Goal: Task Accomplishment & Management: Complete application form

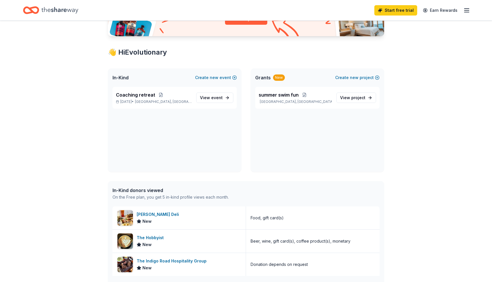
scroll to position [74, 0]
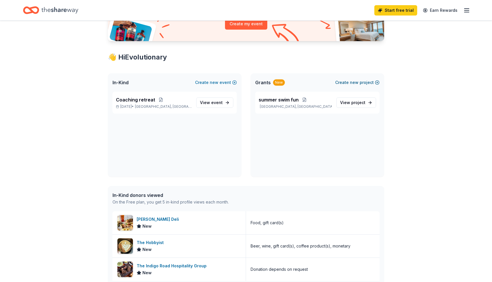
click at [368, 83] on button "Create new project" at bounding box center [357, 82] width 44 height 7
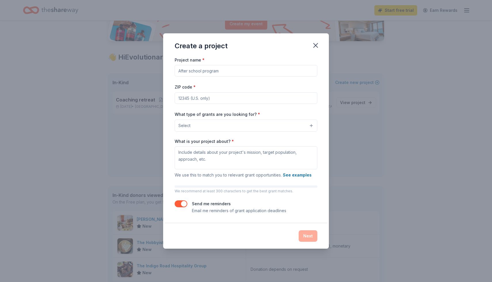
click at [231, 71] on input "Project name *" at bounding box center [246, 71] width 143 height 12
type input "Take a cookie, leave a gift"
click at [225, 95] on input "ZIP code *" at bounding box center [246, 98] width 143 height 12
type input "28206"
click at [221, 124] on button "Select" at bounding box center [246, 126] width 143 height 12
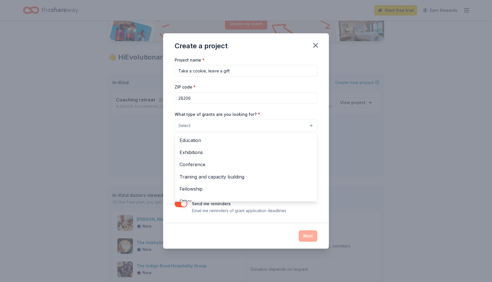
scroll to position [68, 0]
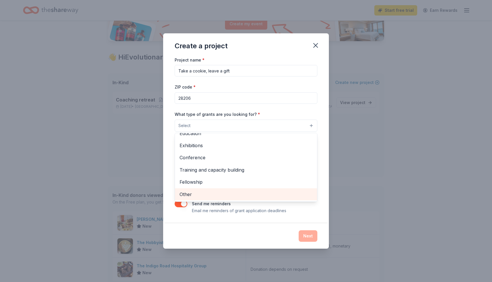
click at [205, 193] on span "Other" at bounding box center [246, 194] width 133 height 7
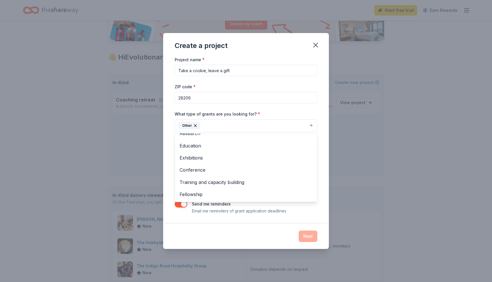
click at [165, 159] on div "Project name * Take a cookie, leave a gift ZIP code * 28206 What type of grants…" at bounding box center [246, 140] width 166 height 168
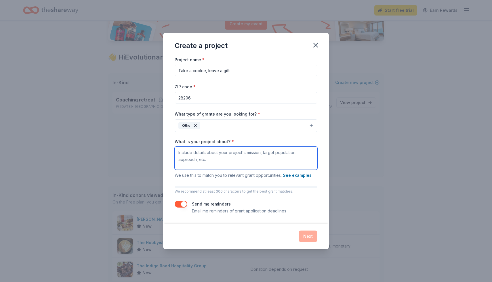
drag, startPoint x: 178, startPoint y: 154, endPoint x: 209, endPoint y: 160, distance: 31.0
click at [209, 160] on textarea "What is your project about? *" at bounding box center [246, 158] width 143 height 23
drag, startPoint x: 209, startPoint y: 160, endPoint x: 180, endPoint y: 154, distance: 29.0
click at [180, 154] on textarea "What is your project about? *" at bounding box center [246, 158] width 143 height 23
paste textarea "We are seeking donation of bulk or individually contained beverages, cookies, a…"
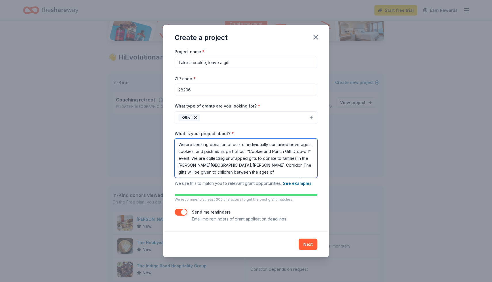
scroll to position [1, 0]
type textarea "We are seeking donation of bulk or individually contained beverages, cookies, a…"
click at [308, 244] on button "Next" at bounding box center [308, 245] width 19 height 12
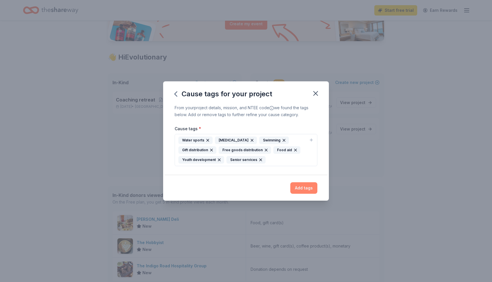
click at [305, 190] on button "Add tags" at bounding box center [303, 189] width 27 height 12
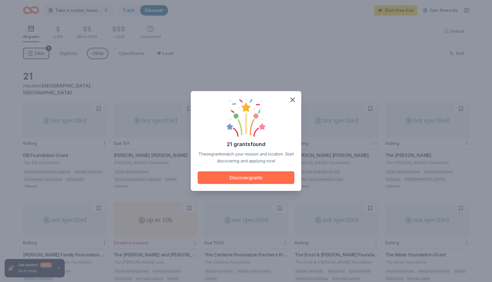
click at [243, 177] on button "Discover grants" at bounding box center [246, 178] width 97 height 13
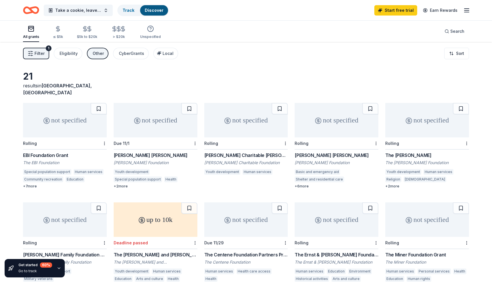
click at [36, 55] on span "Filter" at bounding box center [40, 53] width 10 height 7
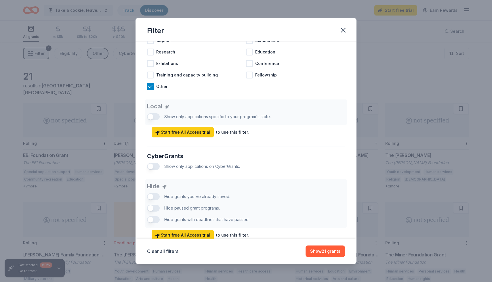
scroll to position [273, 0]
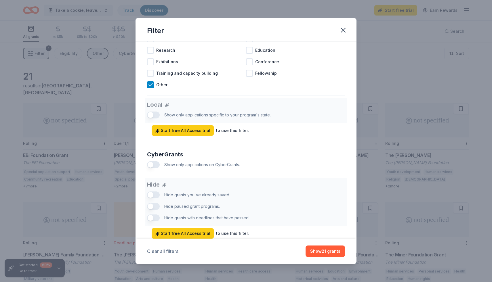
click at [166, 251] on button "Clear all filters" at bounding box center [162, 251] width 31 height 7
click at [166, 252] on button "Clear all filters" at bounding box center [162, 251] width 31 height 7
click at [343, 28] on icon "button" at bounding box center [343, 30] width 8 height 8
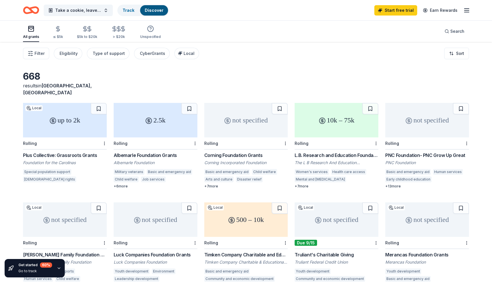
click at [29, 11] on icon "Home" at bounding box center [31, 10] width 16 height 14
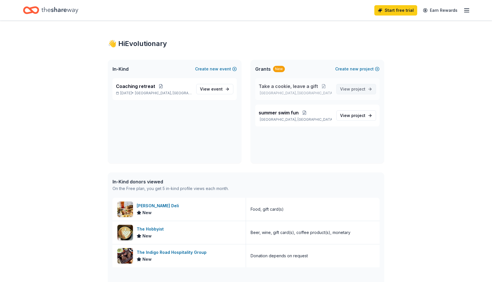
click at [351, 90] on span "View project" at bounding box center [352, 89] width 25 height 7
click at [208, 69] on button "Create new event" at bounding box center [216, 69] width 42 height 7
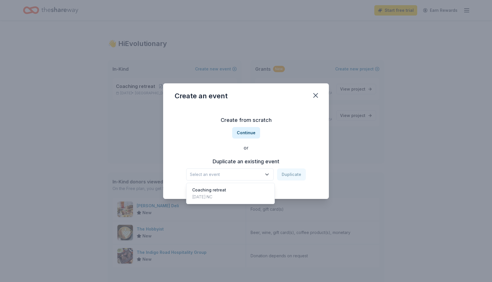
click at [240, 176] on span "Select an event" at bounding box center [226, 174] width 72 height 7
click at [241, 134] on div "Create from scratch Continue or Duplicate an existing event Select an event Dup…" at bounding box center [246, 148] width 143 height 83
click at [245, 131] on button "Continue" at bounding box center [246, 133] width 28 height 12
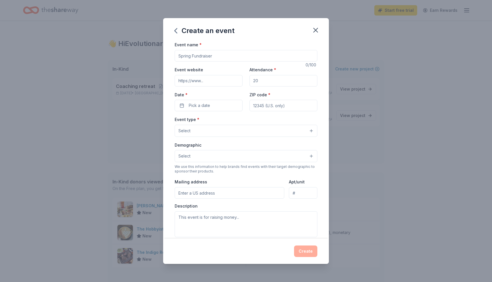
click at [216, 56] on input "Event name *" at bounding box center [246, 56] width 143 height 12
type input "Take a cookie, leave a gift"
click at [260, 83] on input "Attendance *" at bounding box center [284, 81] width 68 height 12
type input "100"
click at [210, 103] on button "Pick a date" at bounding box center [209, 106] width 68 height 12
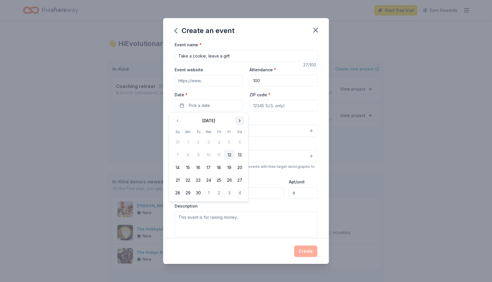
click at [241, 123] on button "Go to next month" at bounding box center [240, 121] width 8 height 8
click at [241, 155] on button "8" at bounding box center [240, 155] width 10 height 10
click at [262, 108] on input "ZIP code *" at bounding box center [284, 106] width 68 height 12
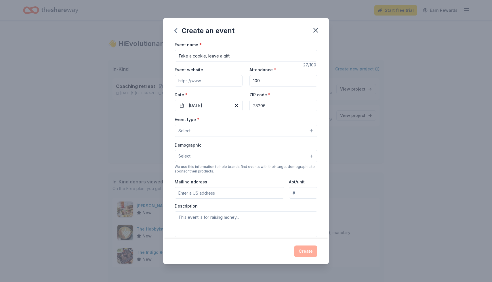
type input "28206"
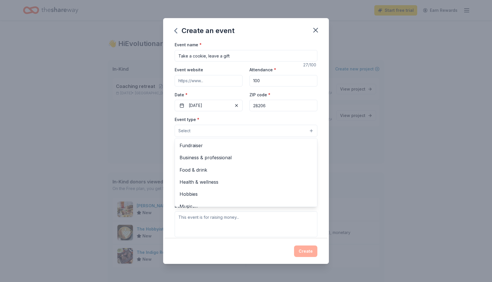
click at [242, 132] on button "Select" at bounding box center [246, 131] width 143 height 12
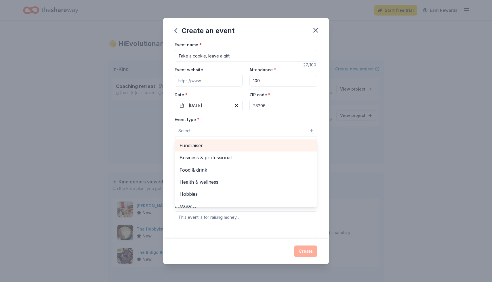
click at [224, 148] on span "Fundraiser" at bounding box center [246, 145] width 133 height 7
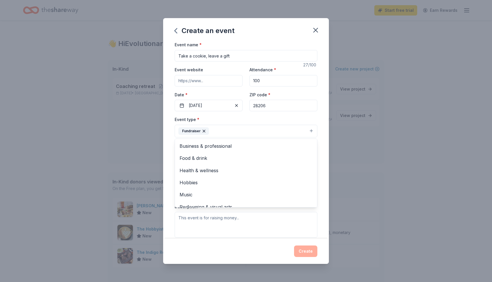
click at [344, 165] on div "Create an event Event name * Take a cookie, leave a gift 27 /100 Event website …" at bounding box center [246, 141] width 492 height 282
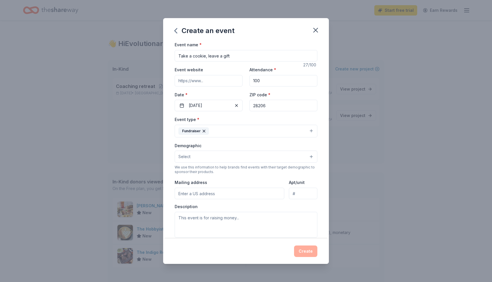
click at [214, 158] on button "Select" at bounding box center [246, 157] width 143 height 12
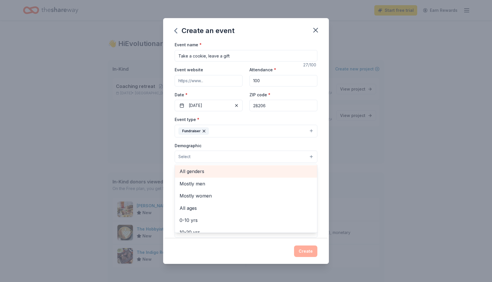
click at [201, 171] on span "All genders" at bounding box center [246, 171] width 133 height 7
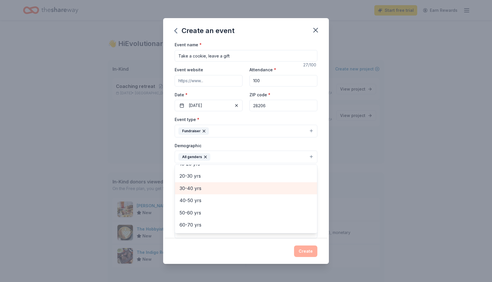
scroll to position [60, 0]
click at [200, 188] on span "30-40 yrs" at bounding box center [246, 185] width 133 height 7
click at [200, 187] on span "40-50 yrs" at bounding box center [246, 185] width 133 height 7
click at [200, 189] on span "50-60 yrs" at bounding box center [246, 189] width 133 height 7
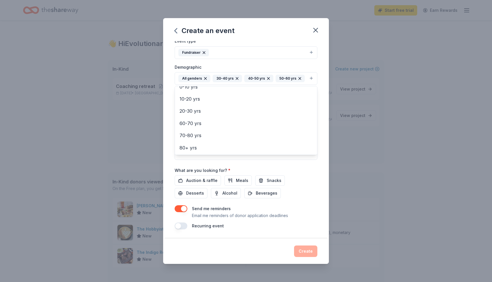
scroll to position [77, 0]
click at [357, 177] on div "Create an event Event name * Take a cookie, leave a gift 27 /100 Event website …" at bounding box center [246, 141] width 492 height 282
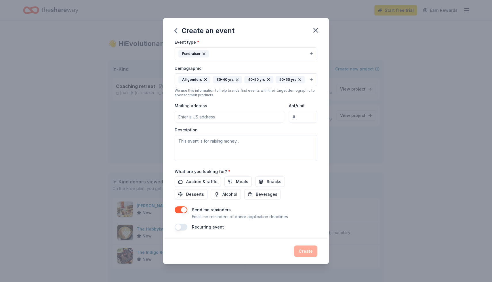
click at [229, 119] on input "Mailing address" at bounding box center [230, 117] width 110 height 12
type input "1325 Moretz Avenue, Charlotte, NC, 28206"
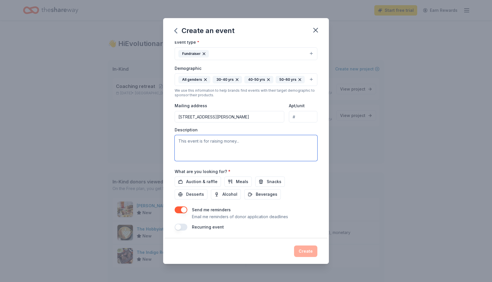
click at [221, 146] on textarea at bounding box center [246, 148] width 143 height 26
paste textarea "We are seeking donation of bulk or individually contained beverages, cookies, a…"
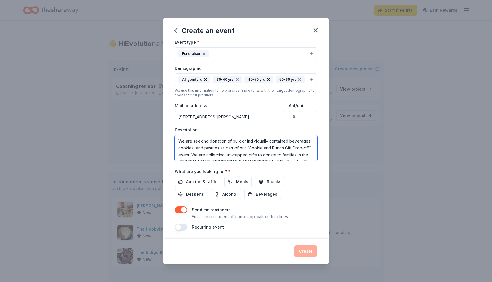
scroll to position [11, 0]
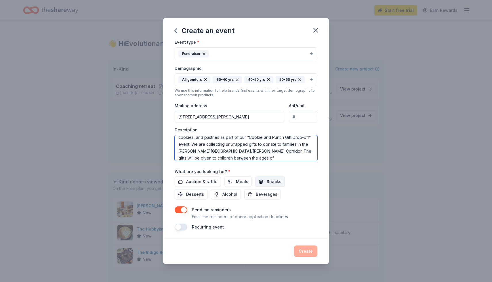
type textarea "We are seeking donation of bulk or individually contained beverages, cookies, a…"
click at [268, 182] on span "Snacks" at bounding box center [274, 181] width 15 height 7
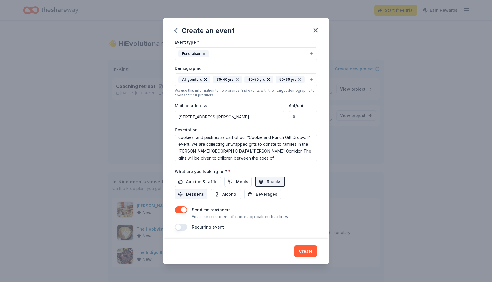
click at [208, 189] on button "Desserts" at bounding box center [191, 194] width 33 height 10
click at [256, 195] on span "Beverages" at bounding box center [267, 194] width 22 height 7
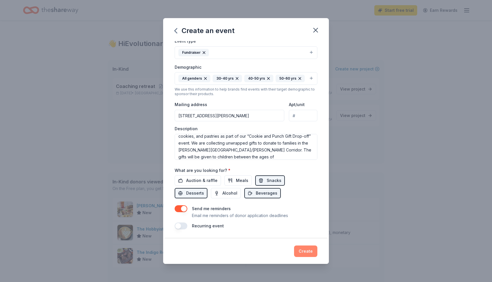
click at [304, 252] on button "Create" at bounding box center [305, 252] width 23 height 12
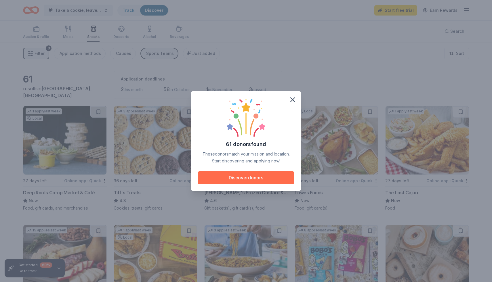
click at [237, 177] on button "Discover donors" at bounding box center [246, 178] width 97 height 13
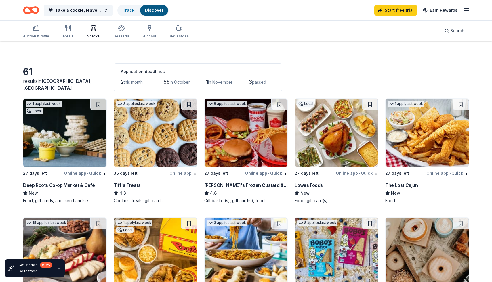
scroll to position [8, 0]
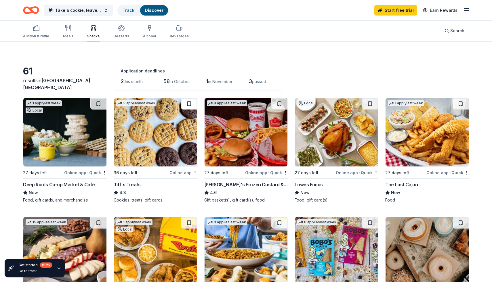
click at [189, 104] on button at bounding box center [189, 104] width 16 height 12
click at [185, 173] on div "Online app" at bounding box center [184, 172] width 28 height 7
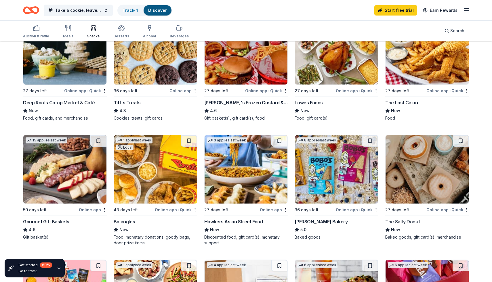
scroll to position [93, 0]
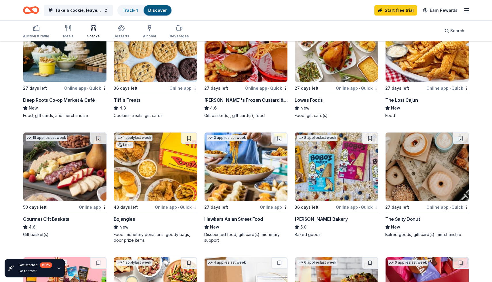
click at [440, 208] on div "Online app • Quick" at bounding box center [448, 207] width 43 height 7
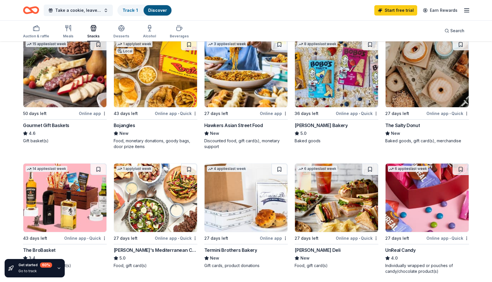
scroll to position [135, 0]
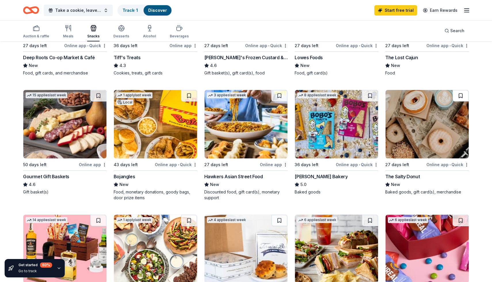
click at [461, 94] on button at bounding box center [461, 96] width 16 height 12
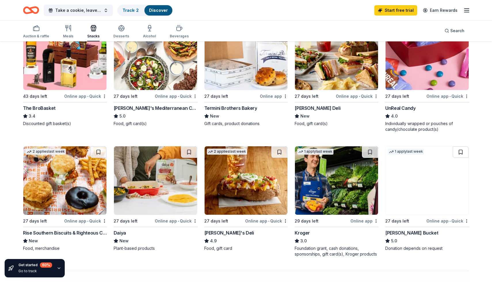
scroll to position [328, 0]
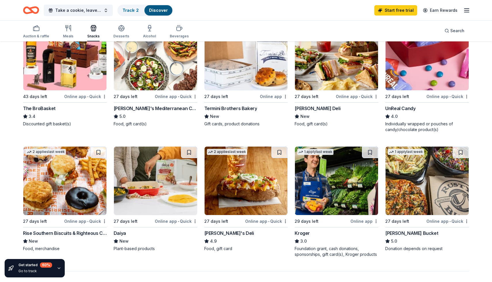
click at [45, 198] on img at bounding box center [64, 181] width 83 height 69
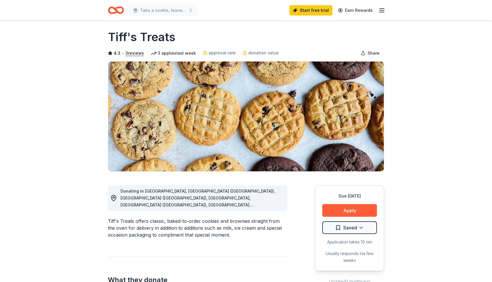
scroll to position [4, 0]
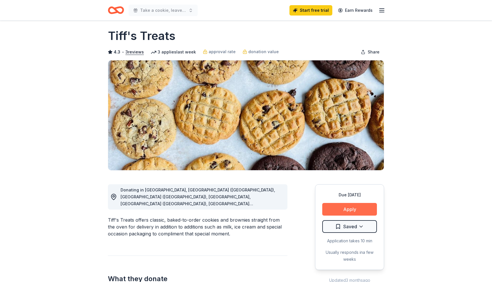
click at [346, 211] on button "Apply" at bounding box center [349, 209] width 55 height 13
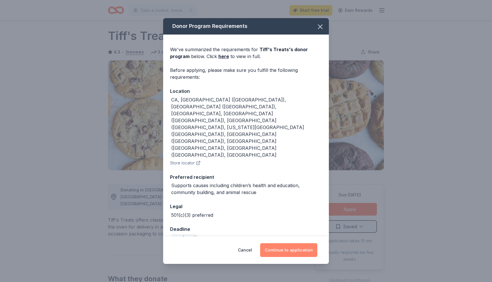
click at [290, 244] on button "Continue to application" at bounding box center [288, 251] width 57 height 14
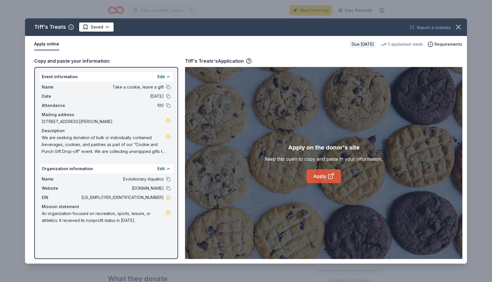
click at [318, 175] on link "Apply" at bounding box center [324, 177] width 35 height 14
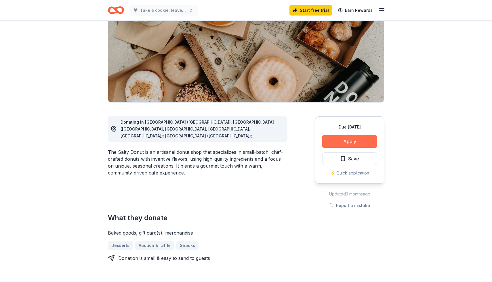
scroll to position [75, 0]
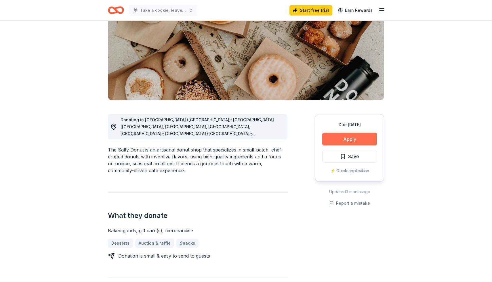
click at [349, 140] on button "Apply" at bounding box center [349, 139] width 55 height 13
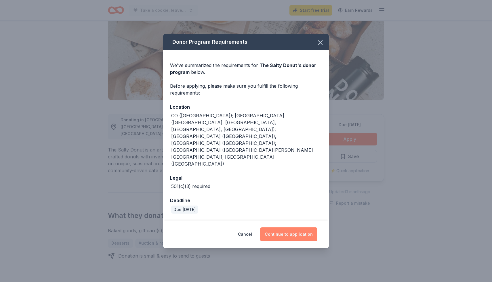
click at [292, 228] on button "Continue to application" at bounding box center [288, 235] width 57 height 14
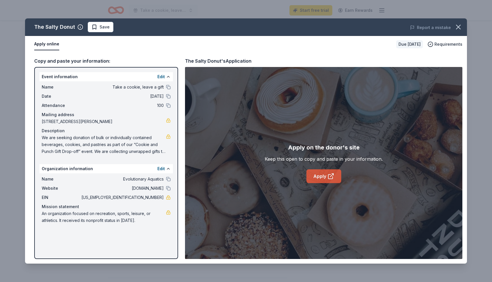
click at [318, 179] on link "Apply" at bounding box center [324, 177] width 35 height 14
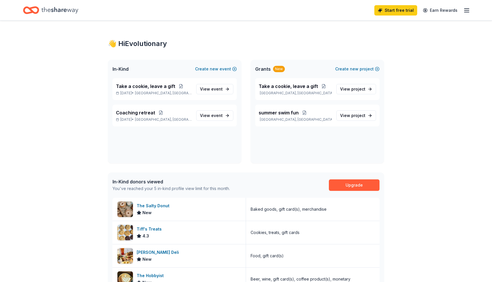
click at [467, 11] on icon "button" at bounding box center [466, 10] width 7 height 7
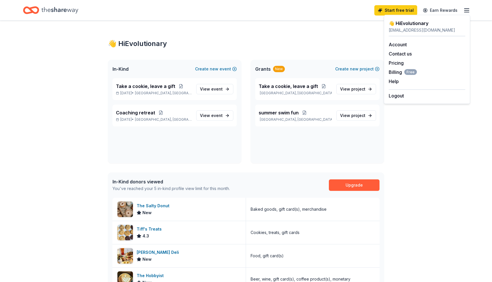
click at [267, 16] on div "Start free trial Earn Rewards" at bounding box center [246, 10] width 446 height 14
